Goal: Task Accomplishment & Management: Use online tool/utility

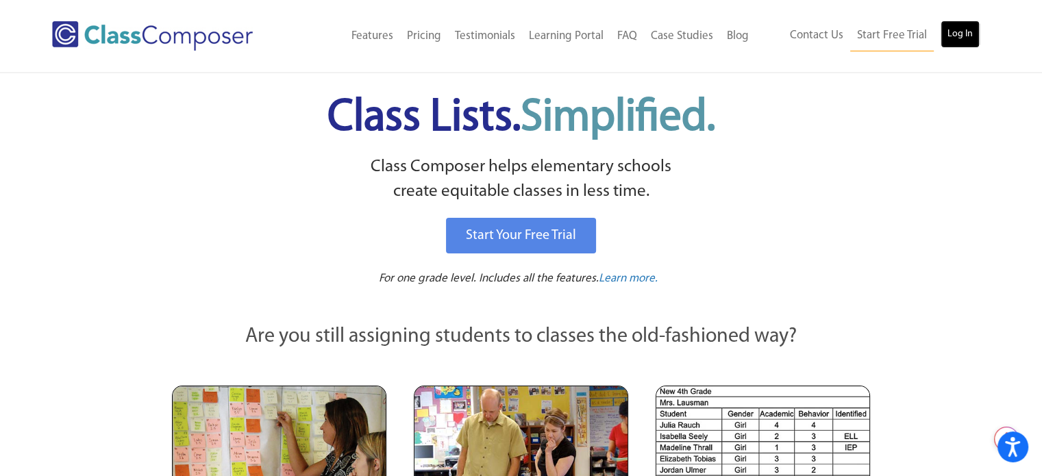
click at [968, 37] on link "Log In" at bounding box center [959, 34] width 39 height 27
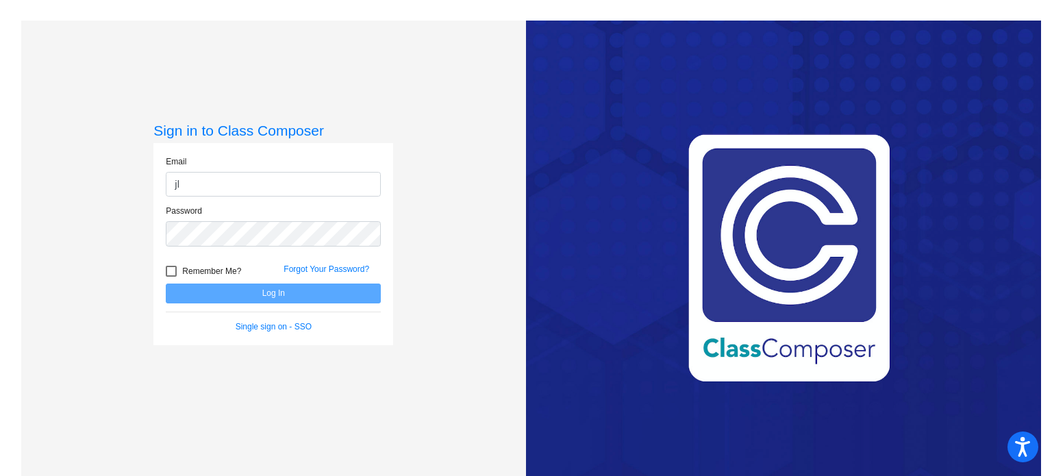
type input "[EMAIL_ADDRESS][DOMAIN_NAME]"
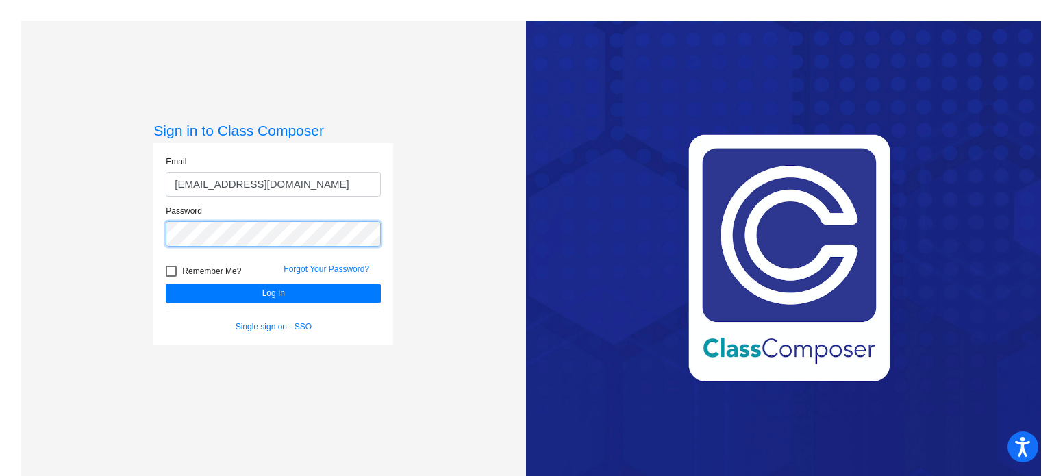
click at [166, 284] on button "Log In" at bounding box center [273, 294] width 215 height 20
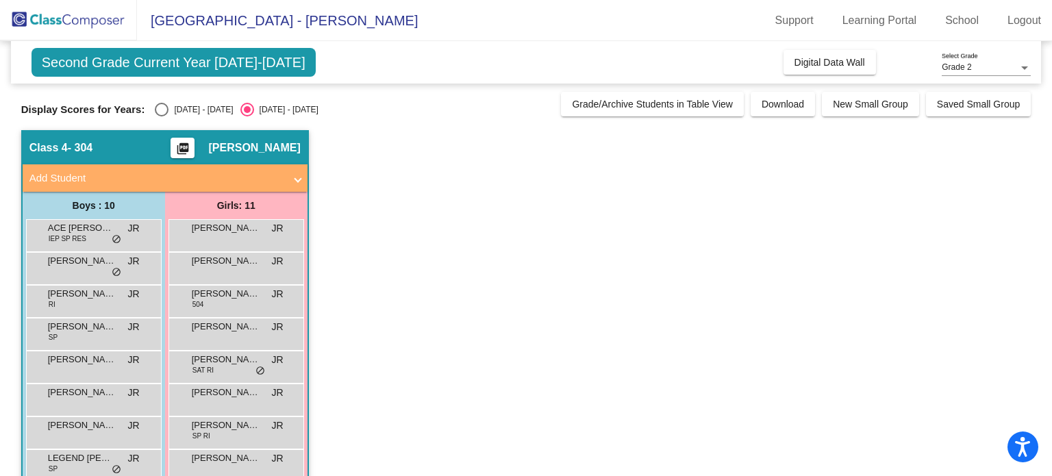
scroll to position [126, 0]
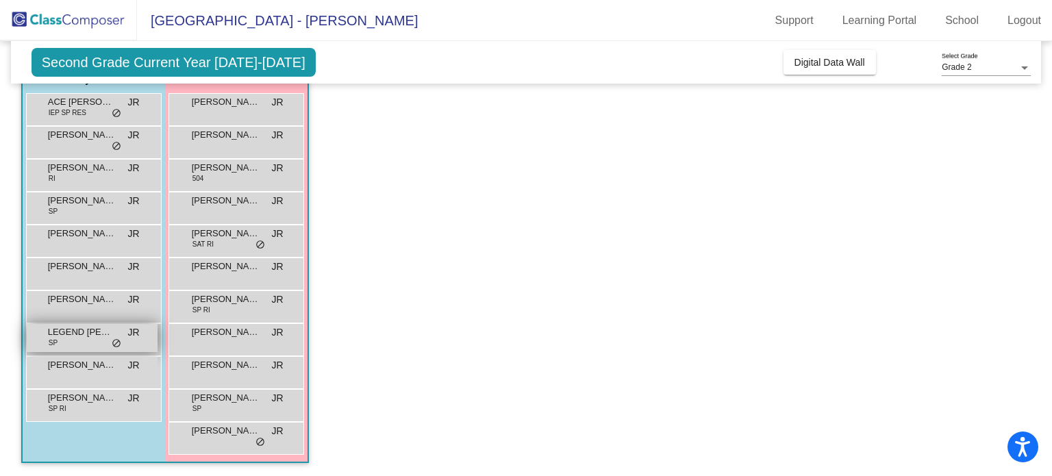
click at [108, 340] on div "LEGEND [PERSON_NAME] JR lock do_not_disturb_alt" at bounding box center [92, 338] width 131 height 28
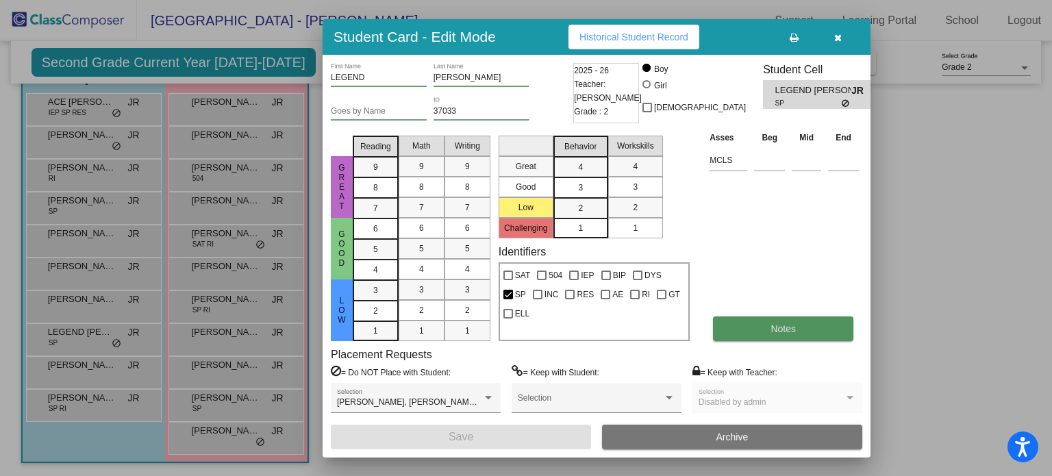
click at [787, 334] on button "Notes" at bounding box center [783, 328] width 140 height 25
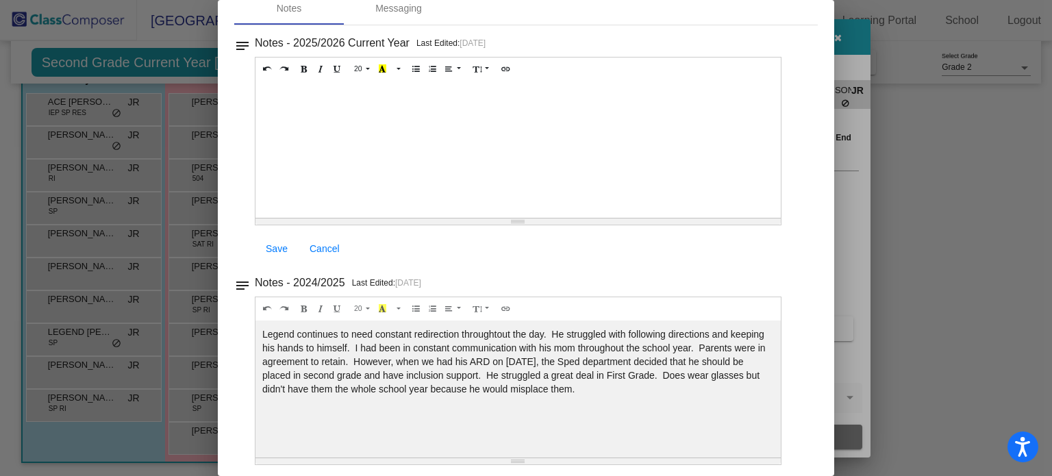
scroll to position [0, 0]
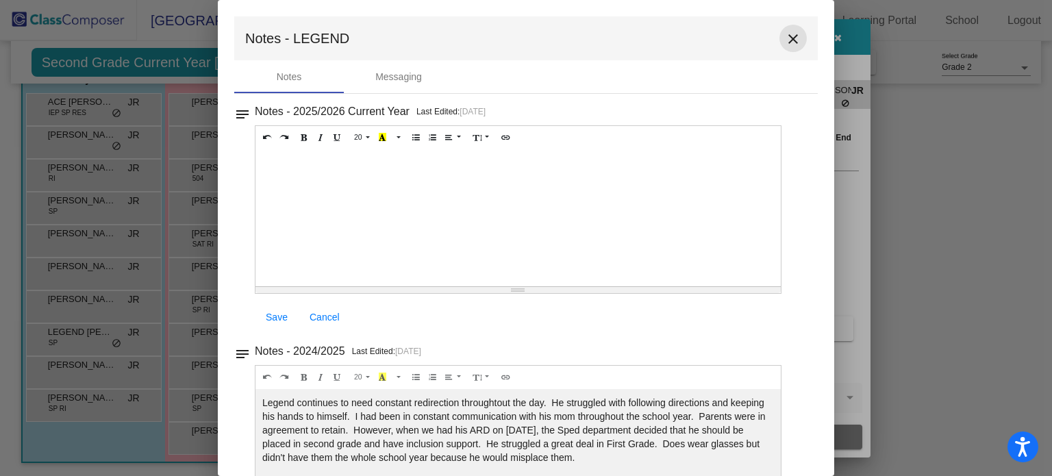
click at [786, 32] on mat-icon "close" at bounding box center [793, 39] width 16 height 16
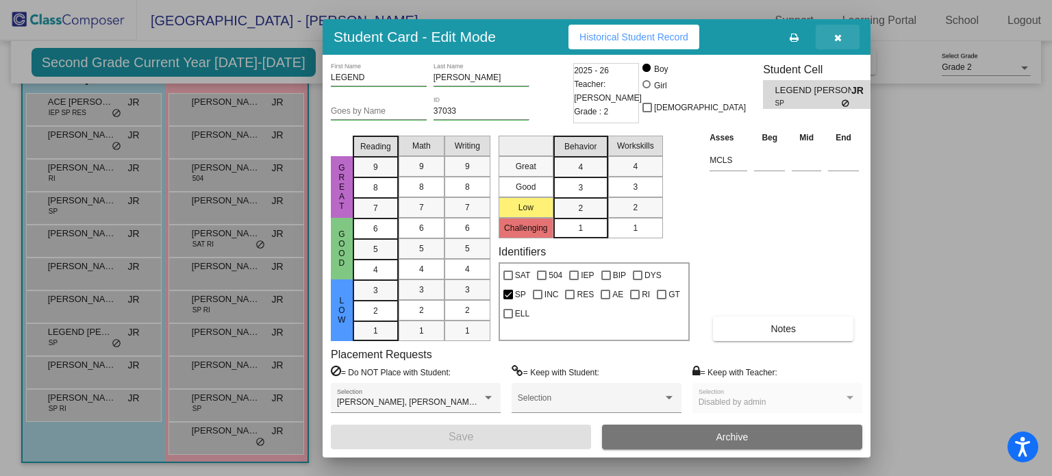
click at [842, 34] on button "button" at bounding box center [838, 37] width 44 height 25
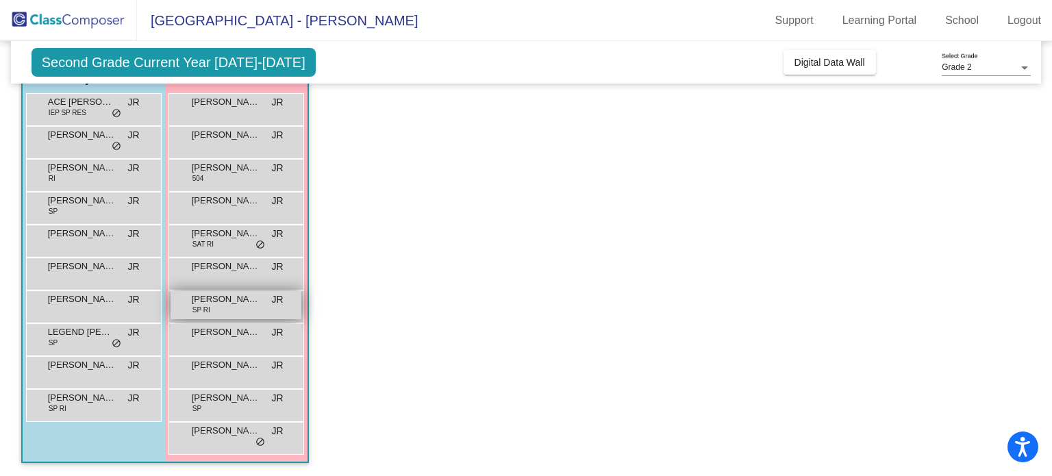
click at [216, 312] on div "[PERSON_NAME] SP RI JR lock do_not_disturb_alt" at bounding box center [236, 305] width 131 height 28
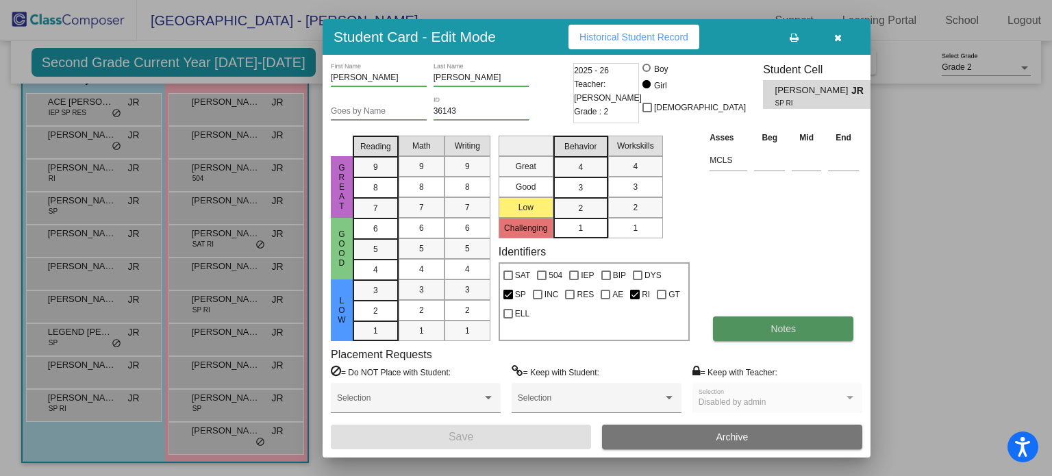
click at [787, 336] on button "Notes" at bounding box center [783, 328] width 140 height 25
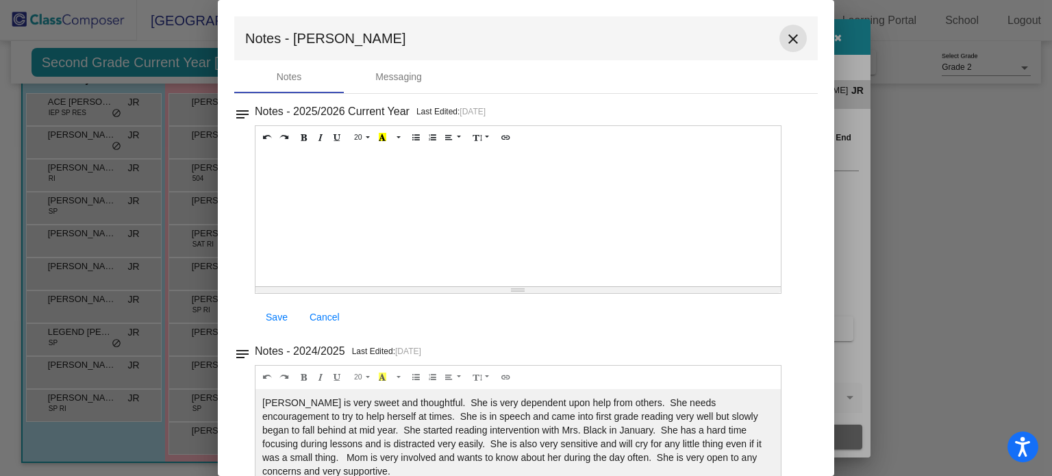
click at [788, 40] on mat-icon "close" at bounding box center [793, 39] width 16 height 16
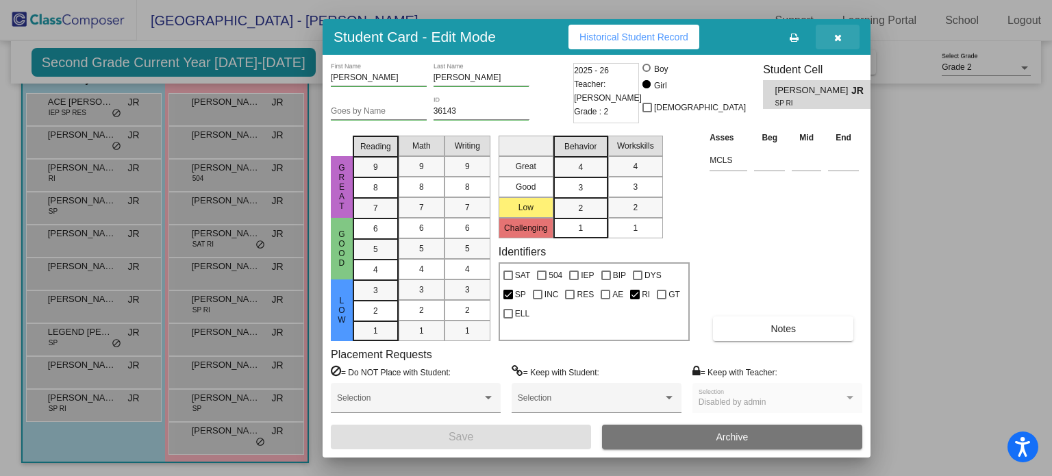
click at [841, 35] on icon "button" at bounding box center [838, 38] width 8 height 10
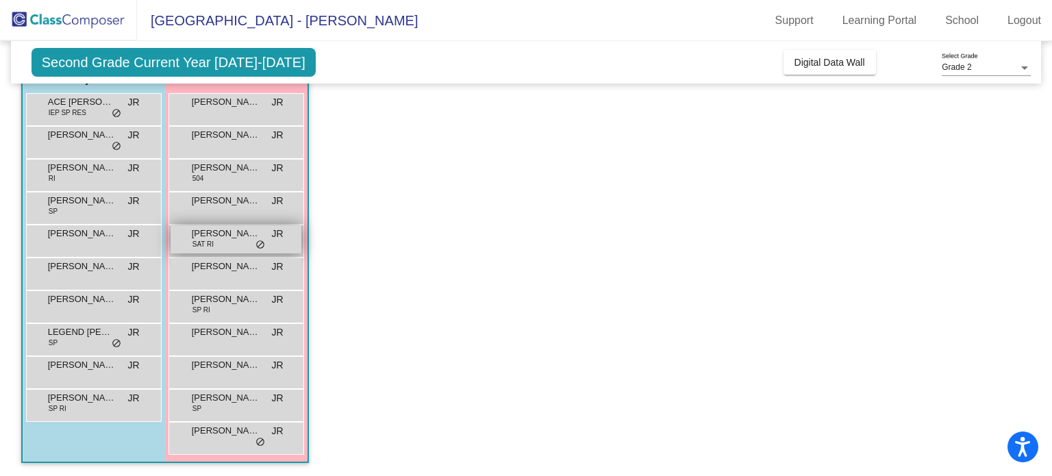
click at [235, 233] on span "[PERSON_NAME]" at bounding box center [226, 234] width 68 height 14
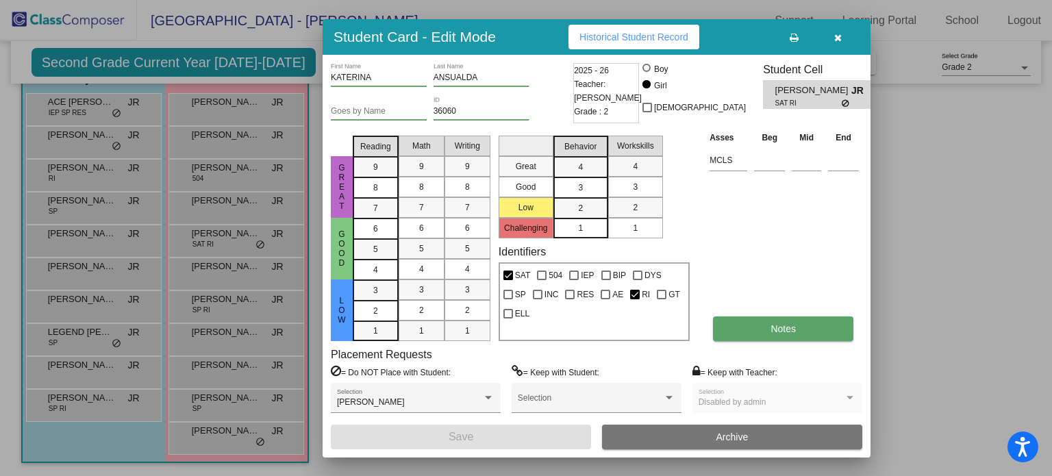
click at [808, 327] on button "Notes" at bounding box center [783, 328] width 140 height 25
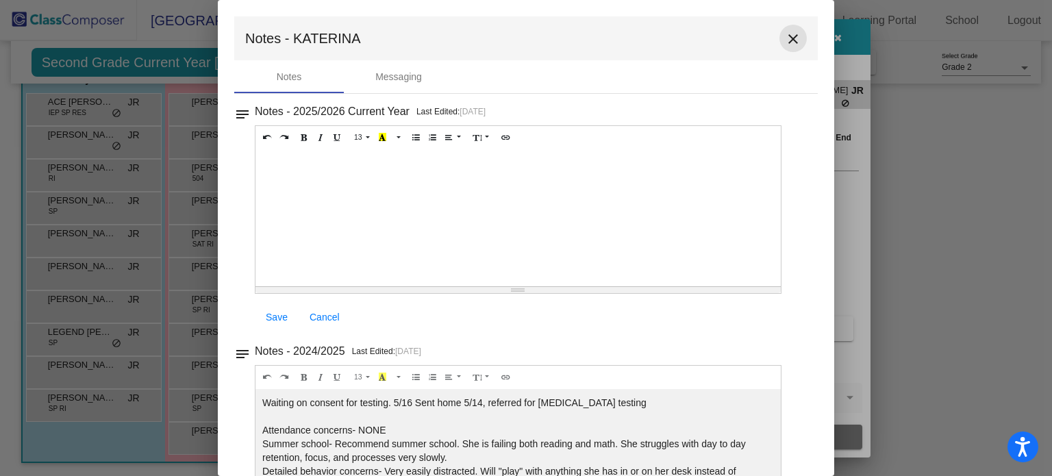
click at [786, 32] on mat-icon "close" at bounding box center [793, 39] width 16 height 16
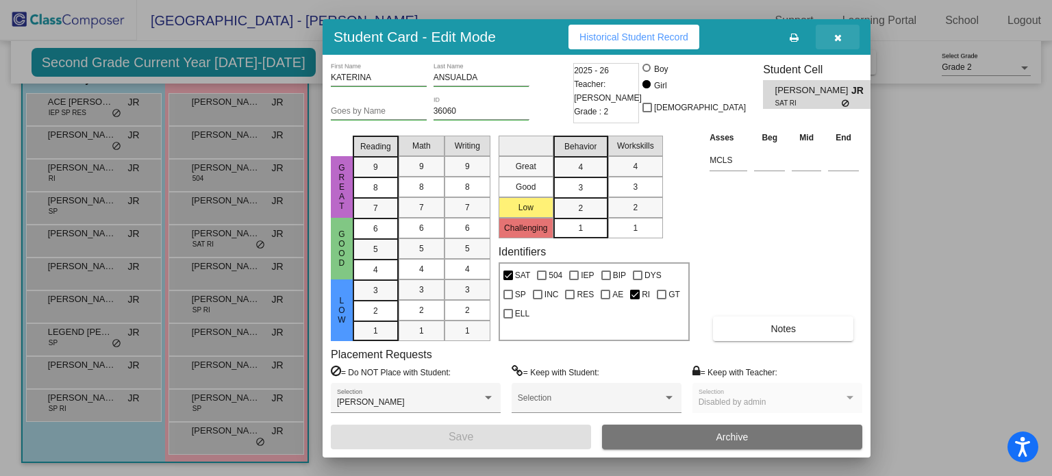
click at [836, 29] on button "button" at bounding box center [838, 37] width 44 height 25
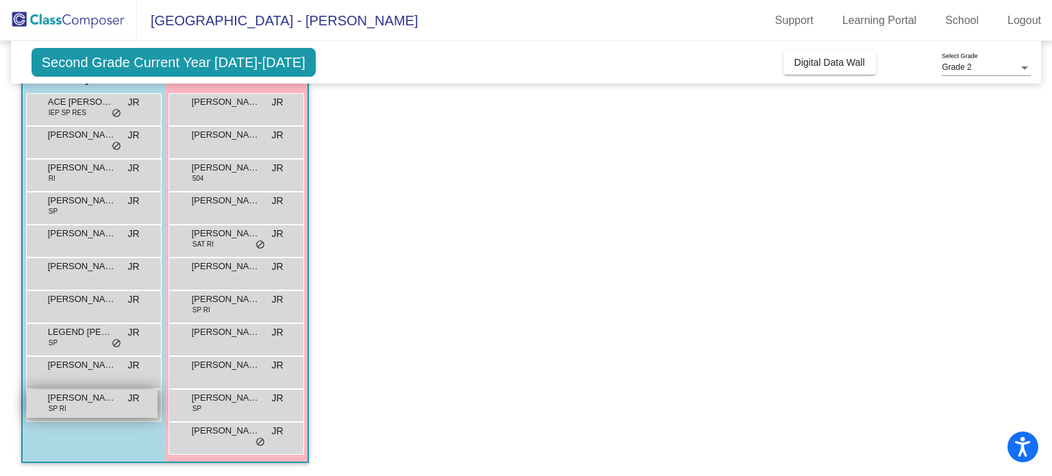
click at [105, 407] on div "[PERSON_NAME] SP RI JR lock do_not_disturb_alt" at bounding box center [92, 404] width 131 height 28
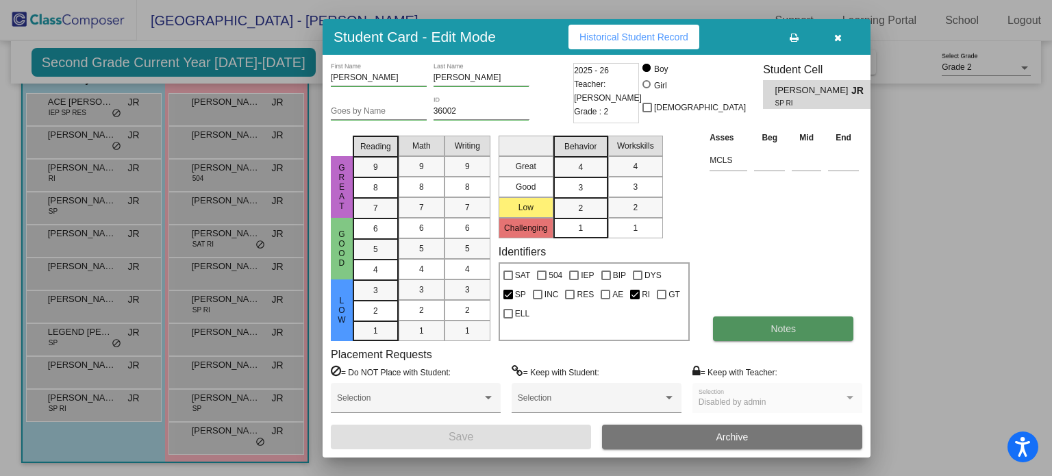
click at [775, 331] on span "Notes" at bounding box center [783, 328] width 25 height 11
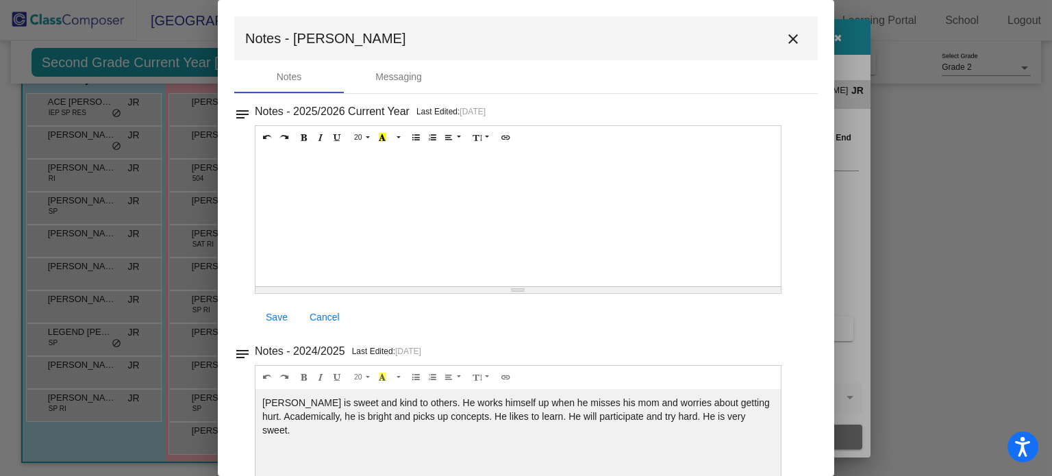
click at [785, 40] on mat-icon "close" at bounding box center [793, 39] width 16 height 16
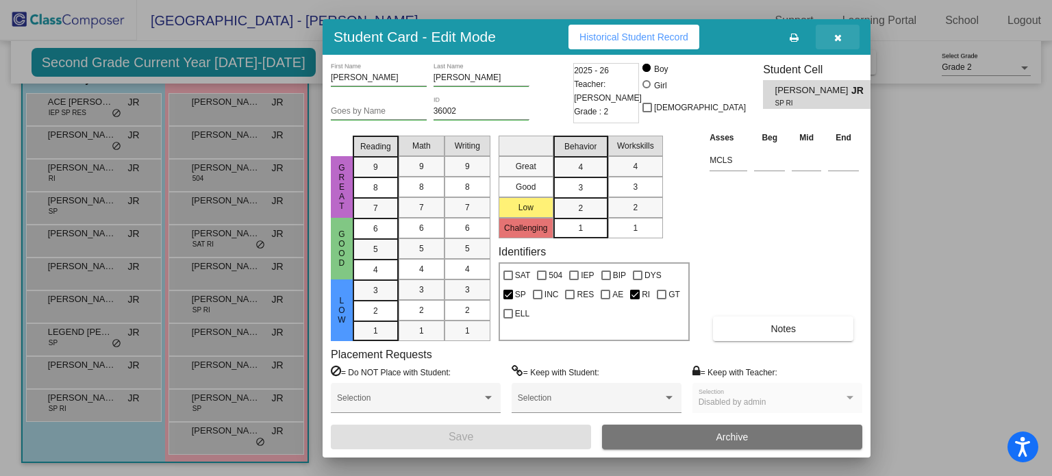
click at [844, 37] on button "button" at bounding box center [838, 37] width 44 height 25
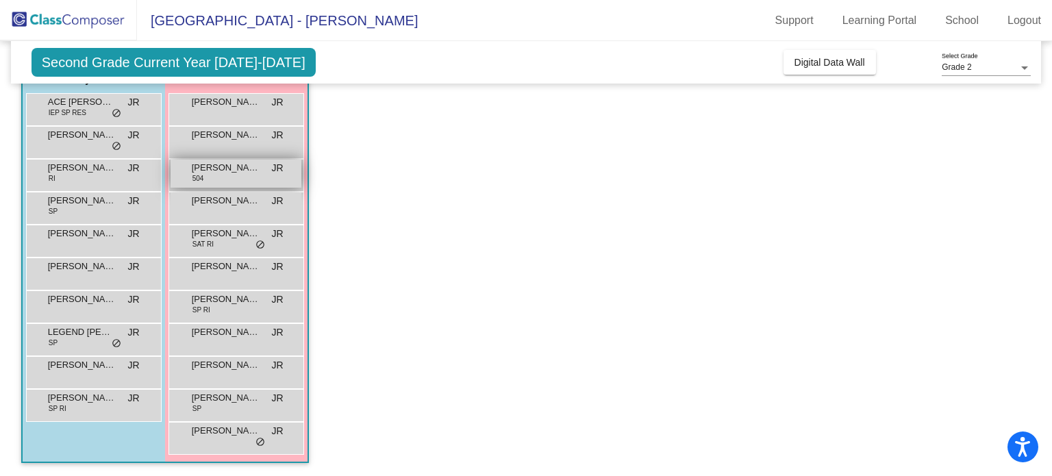
click at [225, 167] on span "[PERSON_NAME]" at bounding box center [226, 168] width 68 height 14
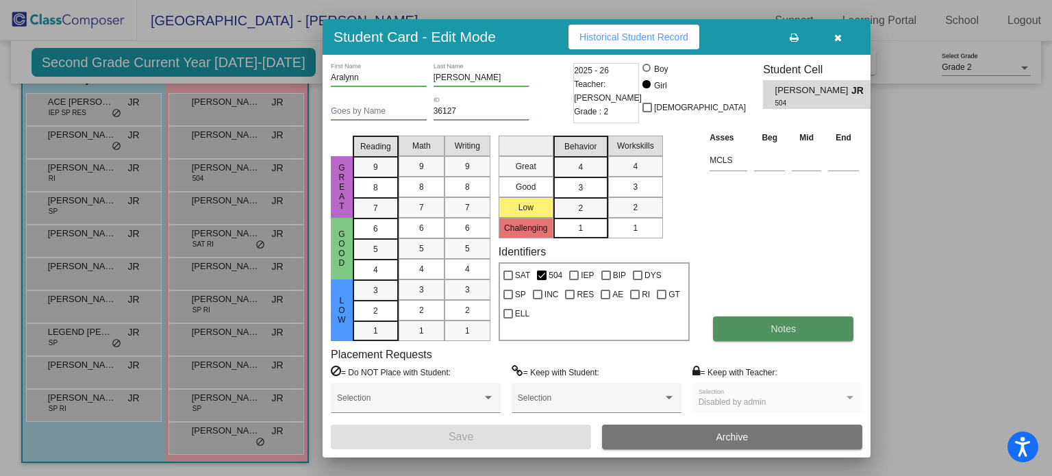
click at [766, 337] on button "Notes" at bounding box center [783, 328] width 140 height 25
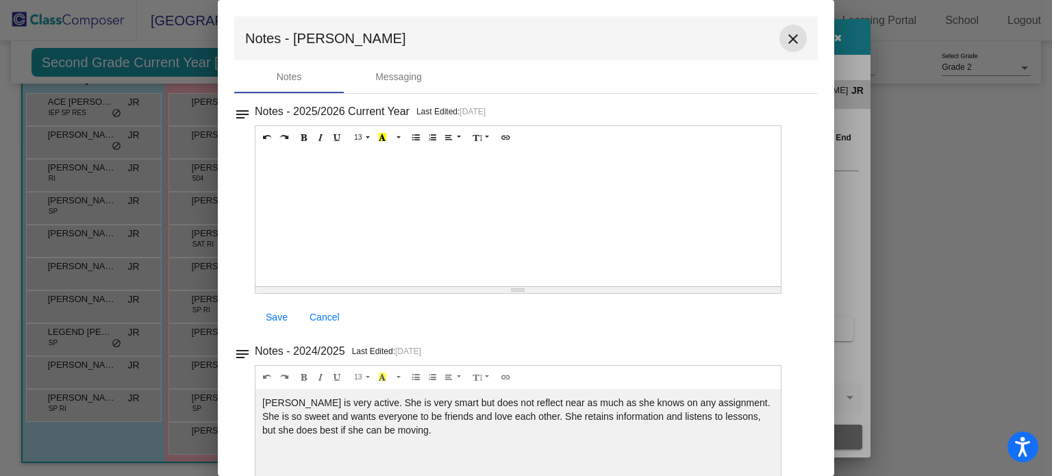
click at [792, 40] on mat-icon "close" at bounding box center [793, 39] width 16 height 16
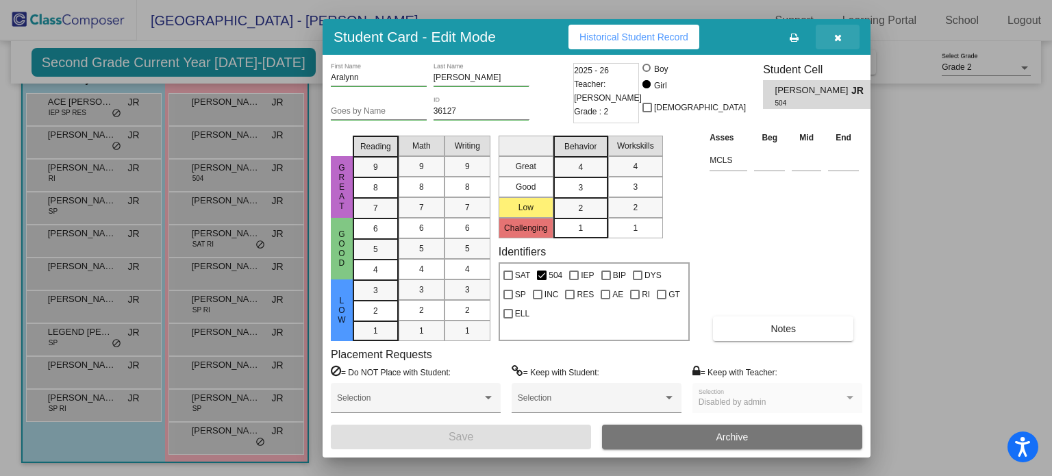
click at [837, 36] on icon "button" at bounding box center [838, 38] width 8 height 10
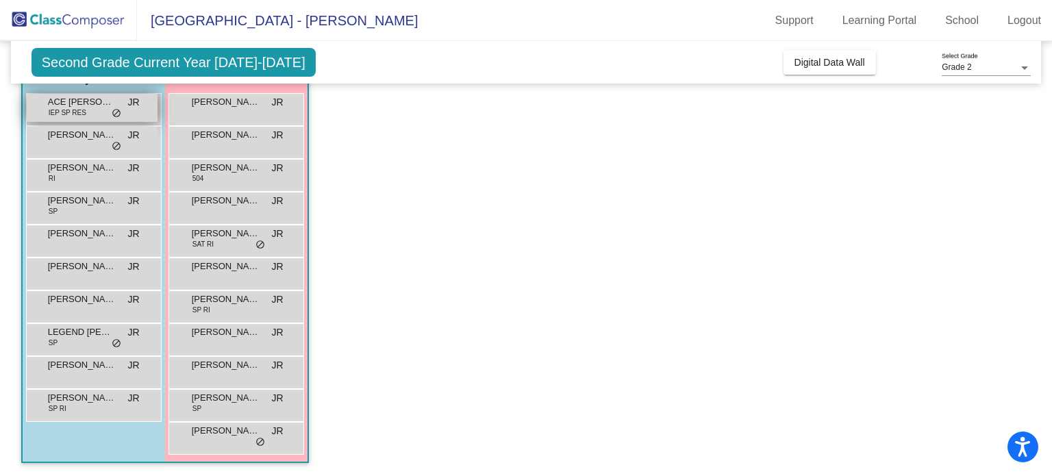
click at [92, 114] on div "ACE [PERSON_NAME] IEP SP RES JR lock do_not_disturb_alt" at bounding box center [92, 108] width 131 height 28
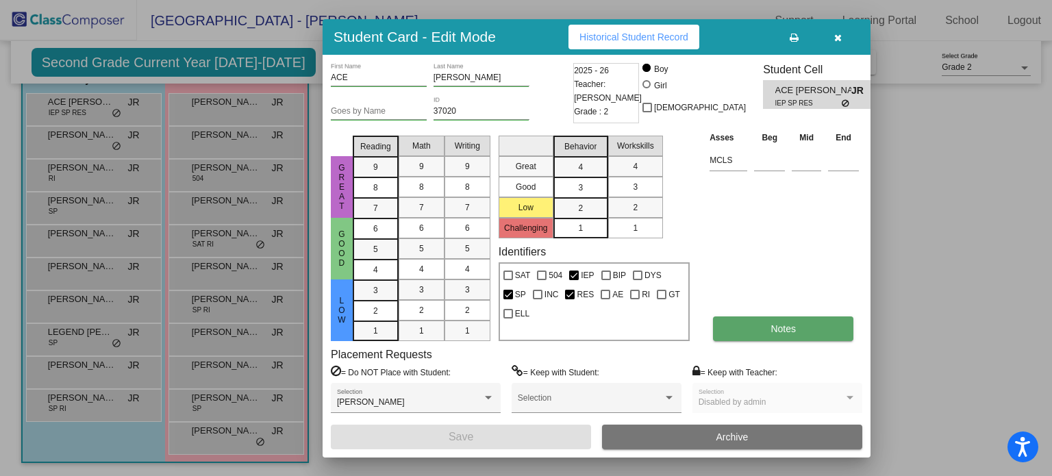
click at [772, 326] on span "Notes" at bounding box center [783, 328] width 25 height 11
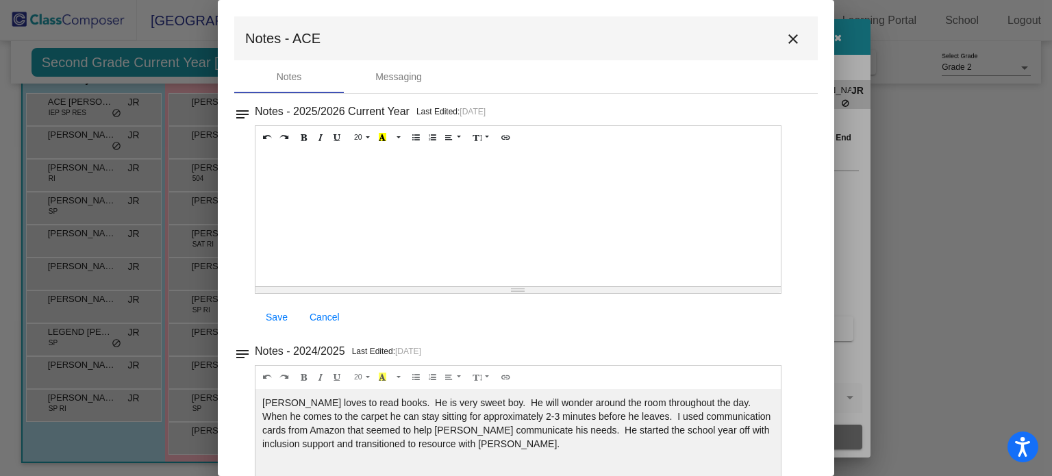
click at [789, 40] on mat-icon "close" at bounding box center [793, 39] width 16 height 16
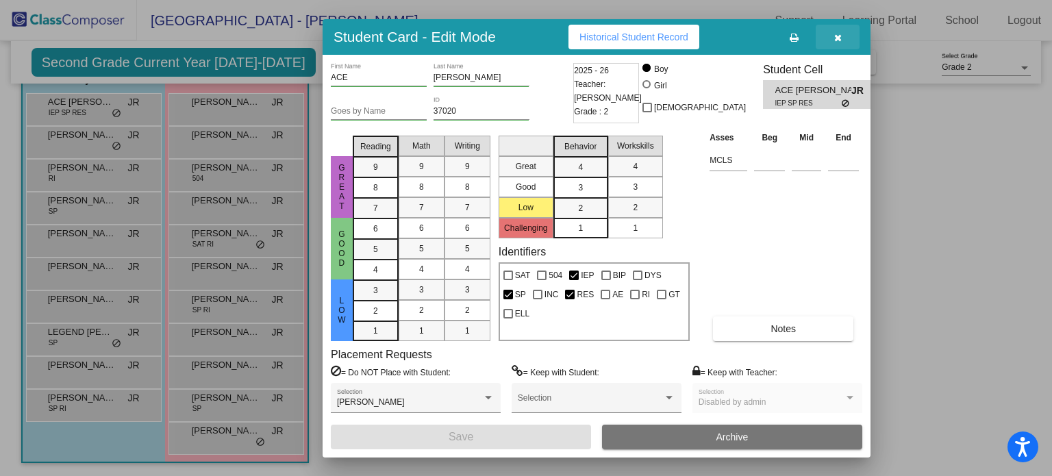
click at [827, 42] on button "button" at bounding box center [838, 37] width 44 height 25
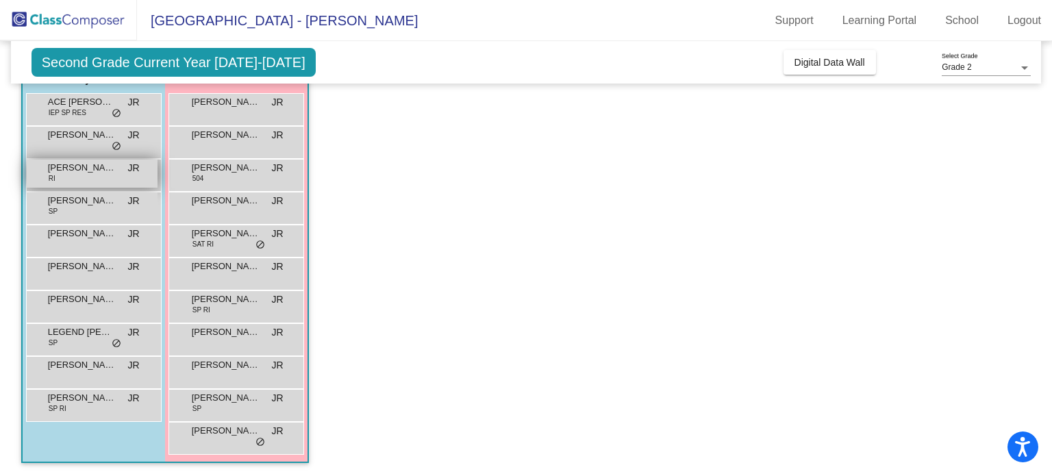
click at [129, 176] on div "[PERSON_NAME] lock do_not_disturb_alt" at bounding box center [92, 174] width 131 height 28
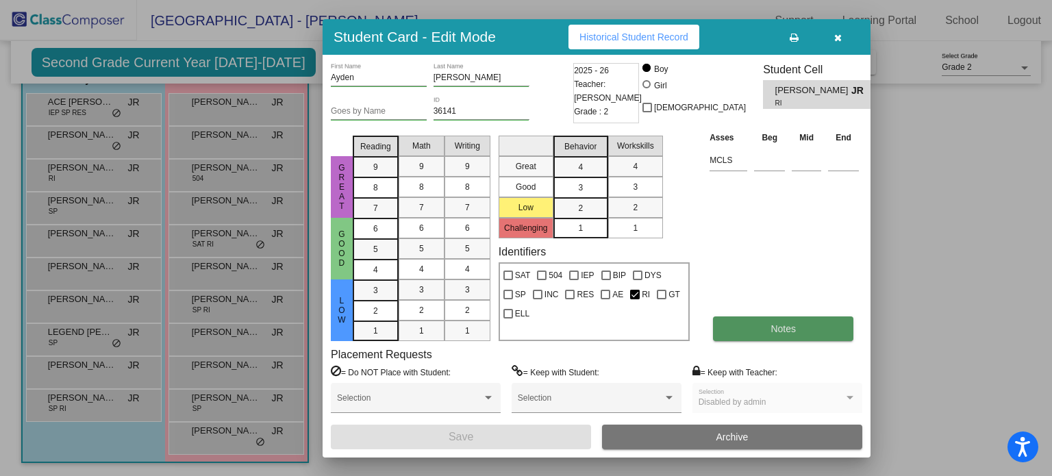
click at [811, 333] on button "Notes" at bounding box center [783, 328] width 140 height 25
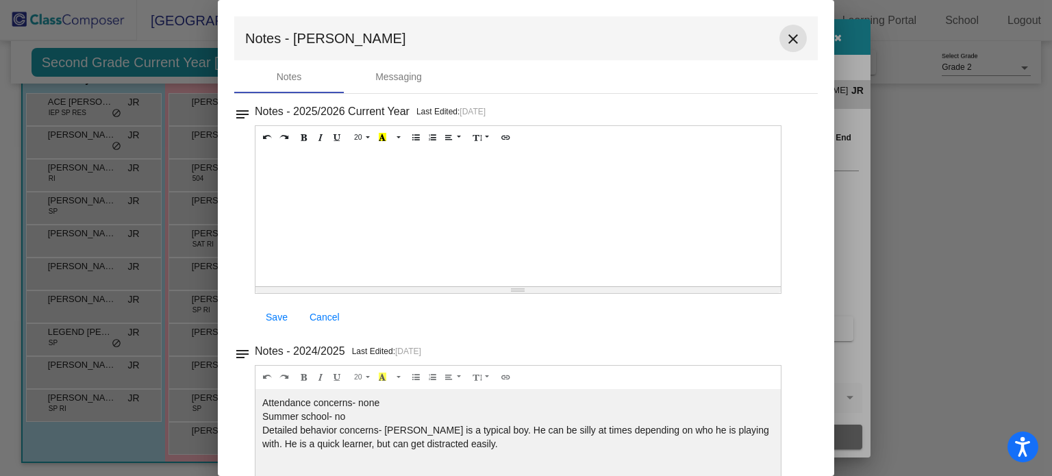
click at [787, 32] on mat-icon "close" at bounding box center [793, 39] width 16 height 16
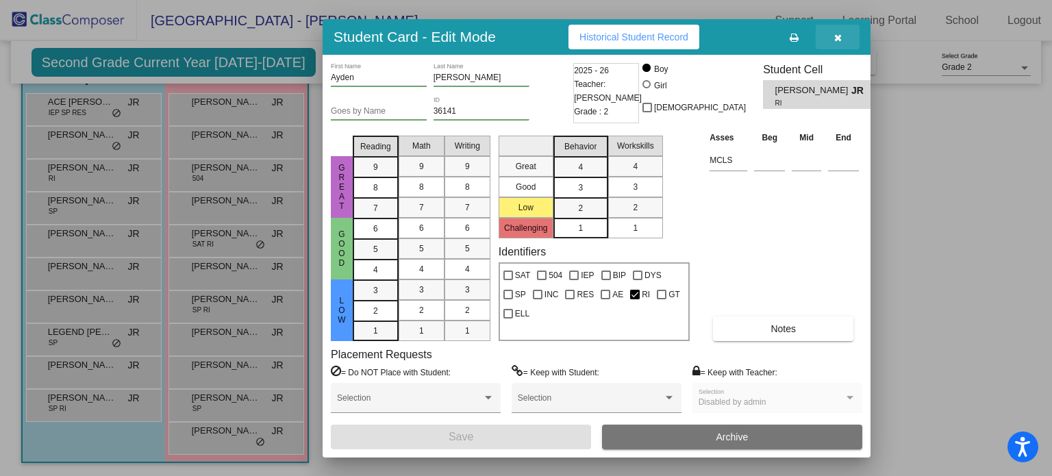
click at [834, 40] on icon "button" at bounding box center [838, 38] width 8 height 10
